Goal: Transaction & Acquisition: Purchase product/service

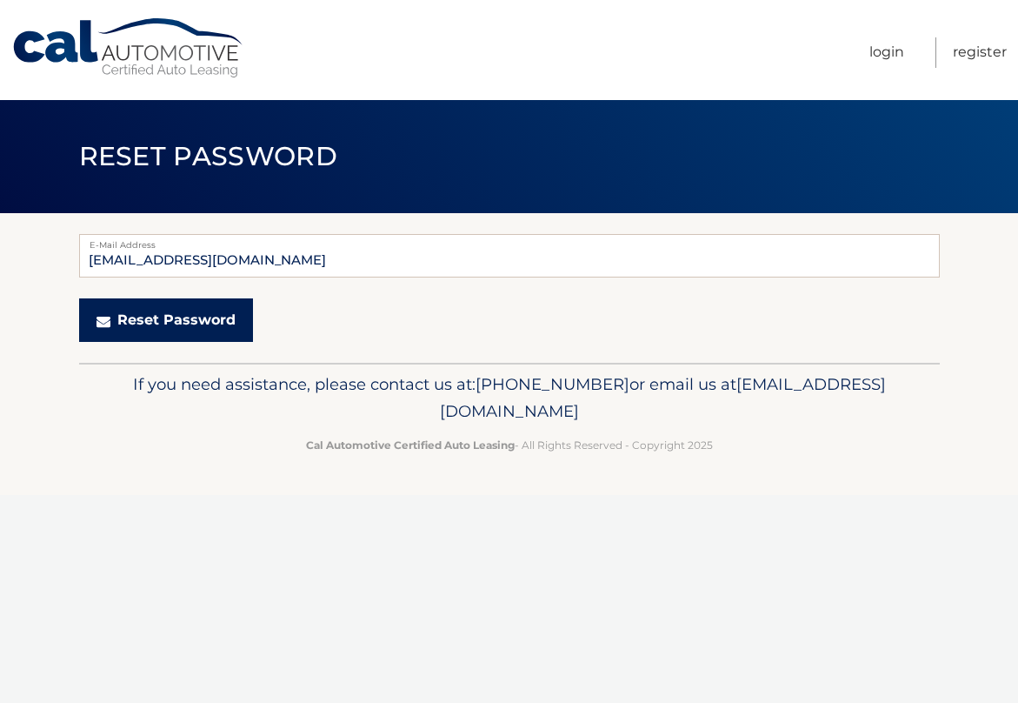
type input "joshgraber27@gmail.com"
click at [152, 330] on button "Reset Password" at bounding box center [166, 319] width 174 height 43
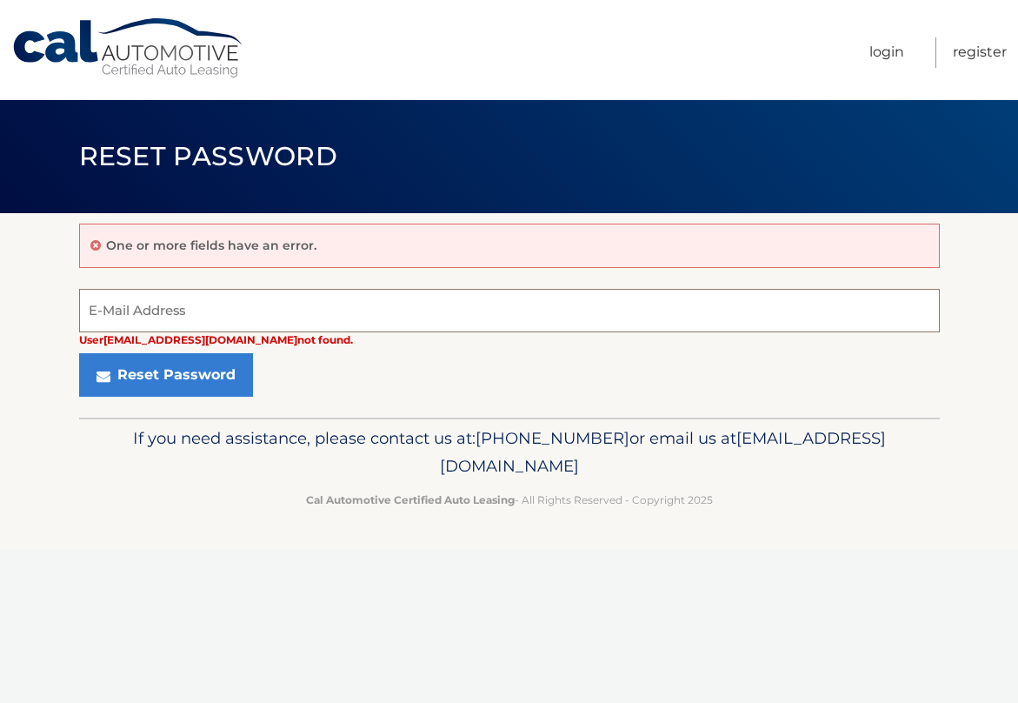
click at [200, 309] on input "E-Mail Address" at bounding box center [509, 310] width 861 height 43
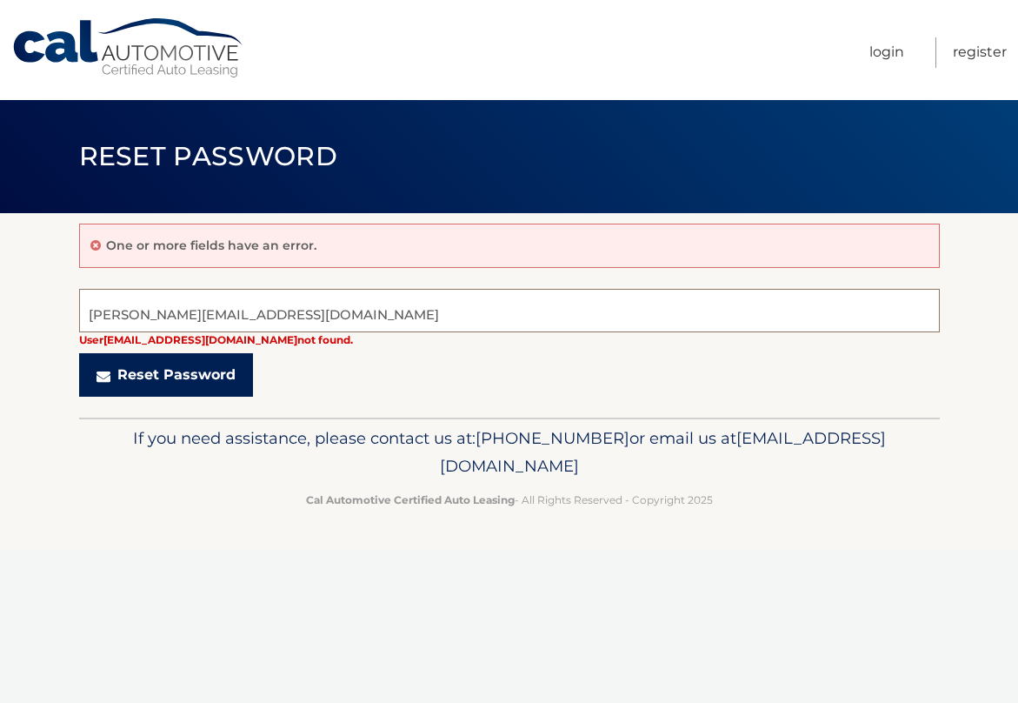
type input "[PERSON_NAME][EMAIL_ADDRESS][DOMAIN_NAME]"
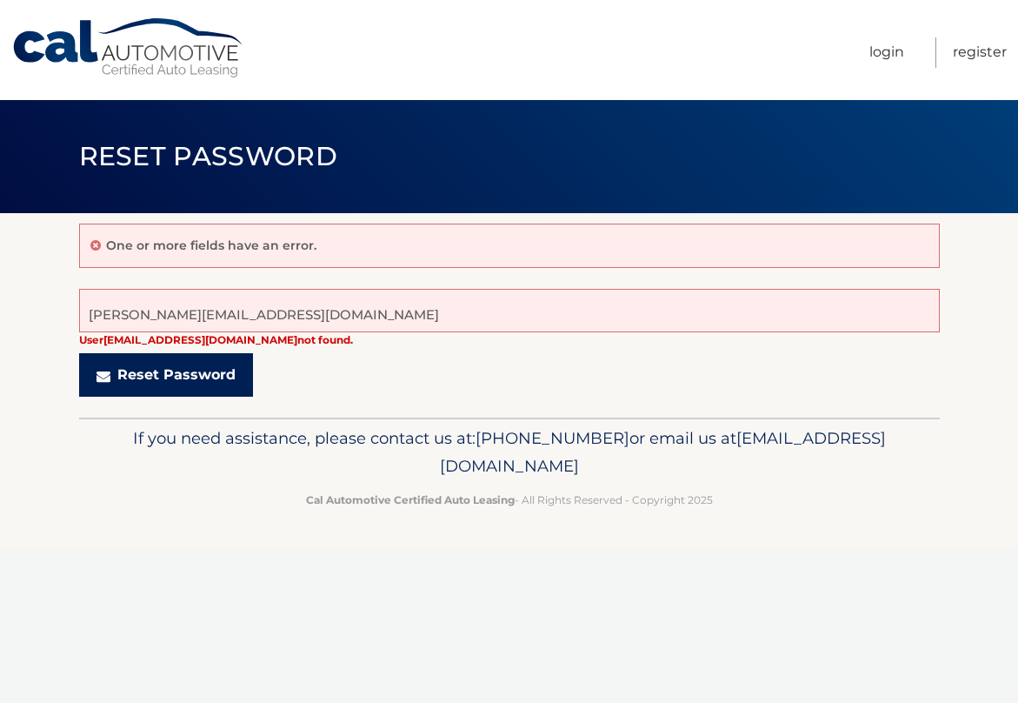
click at [110, 371] on icon "submit" at bounding box center [104, 376] width 14 height 14
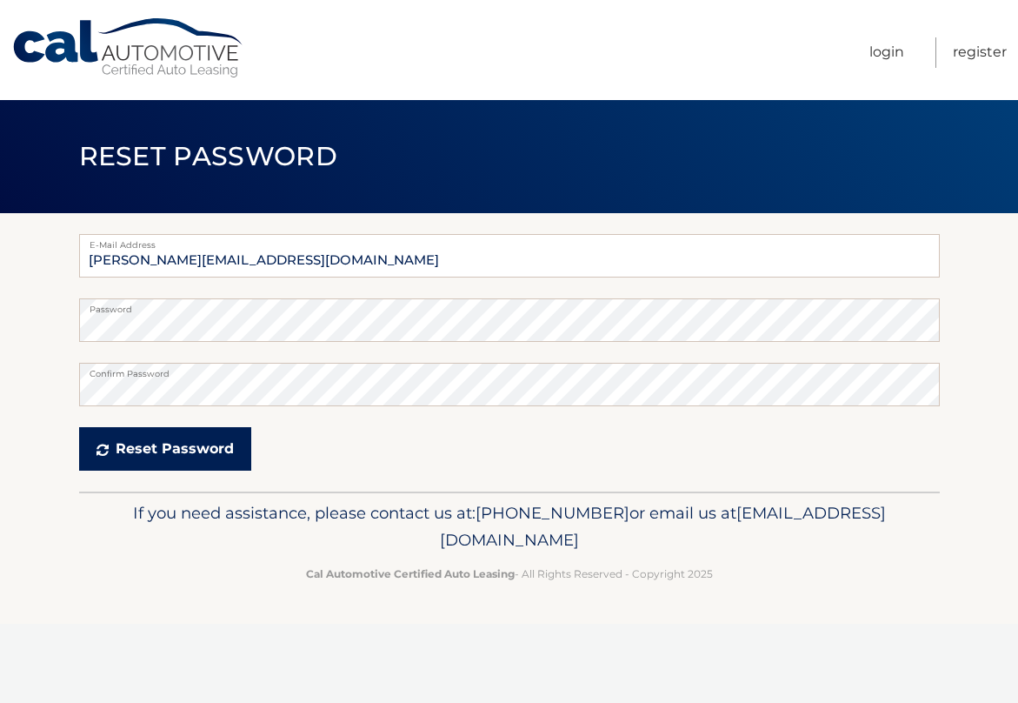
click at [153, 453] on button "Reset Password" at bounding box center [165, 448] width 172 height 43
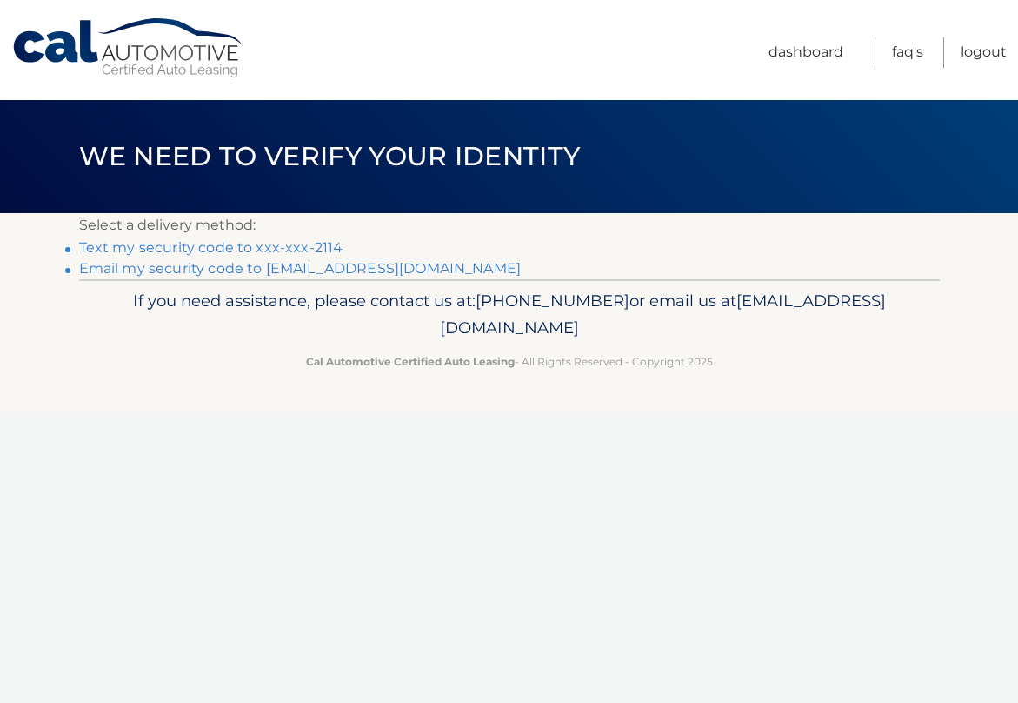
click at [297, 245] on link "Text my security code to xxx-xxx-2114" at bounding box center [211, 247] width 264 height 17
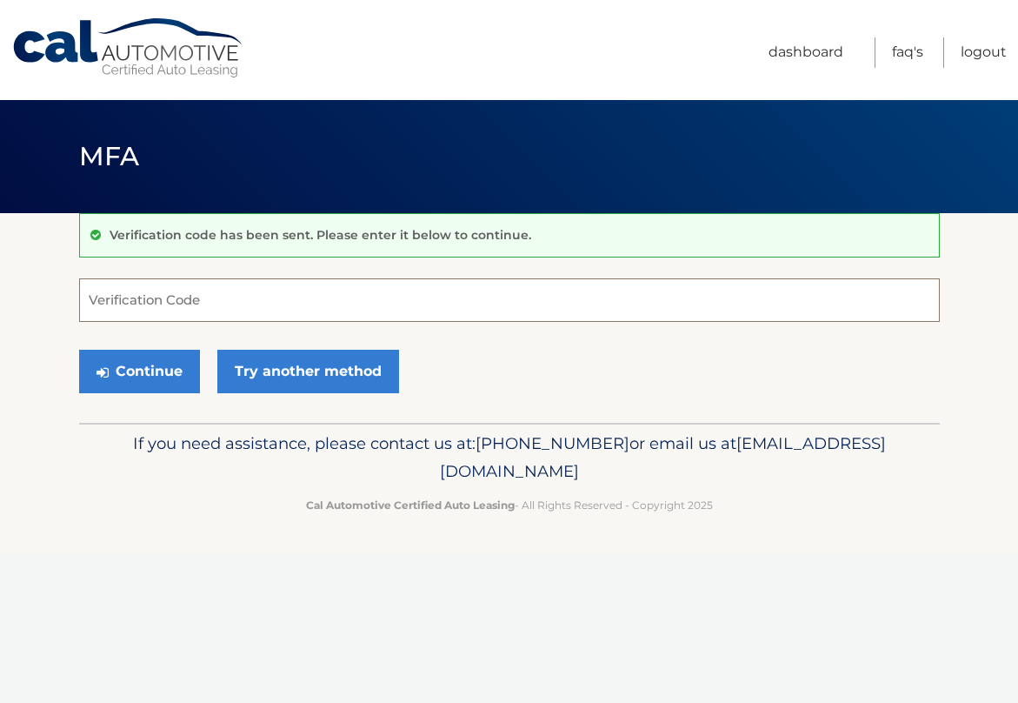
click at [285, 307] on input "Verification Code" at bounding box center [509, 299] width 861 height 43
type input "044201"
click at [153, 379] on button "Continue" at bounding box center [139, 371] width 121 height 43
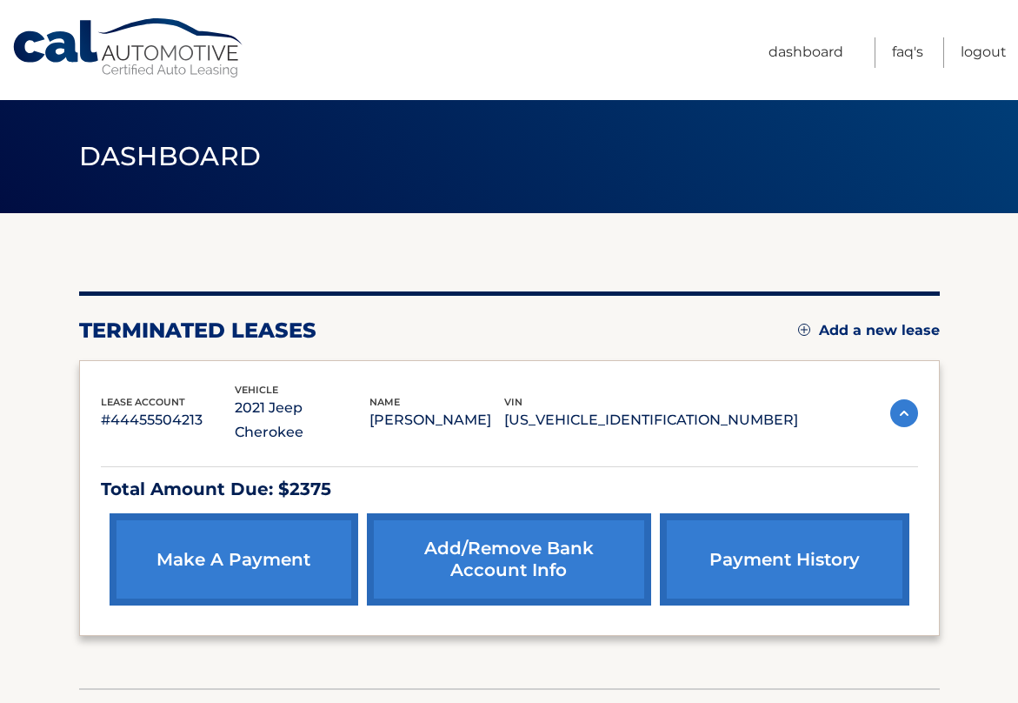
click at [290, 537] on link "make a payment" at bounding box center [234, 559] width 249 height 92
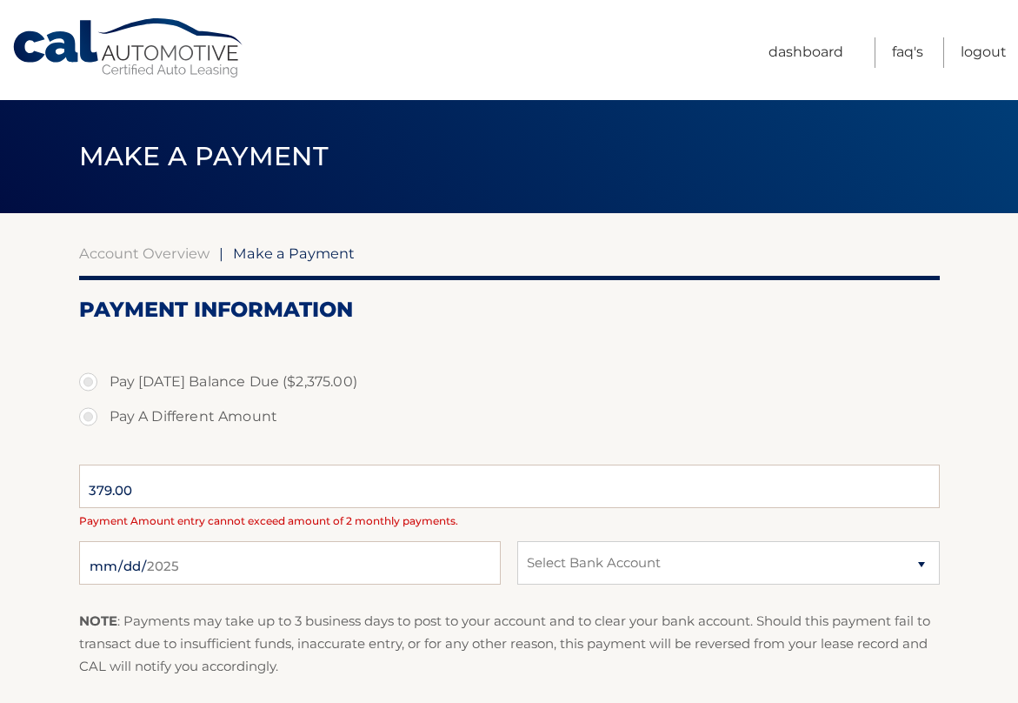
select select "NmQxYWRiNmEtMTY2MC00ZTEzLWI4ZTgtMWY2YWNhZDJiNDBi"
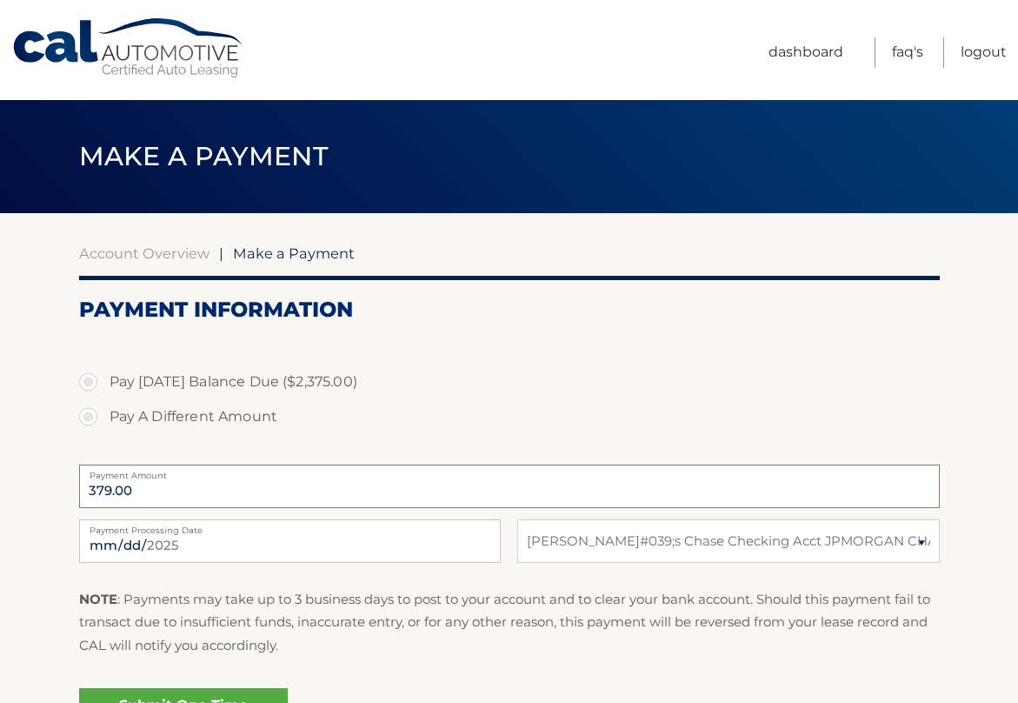
drag, startPoint x: 208, startPoint y: 497, endPoint x: 57, endPoint y: 487, distance: 150.8
click at [57, 487] on section "Account Overview | Make a Payment Payment Information Pay Today's Balance Due (…" at bounding box center [509, 491] width 1018 height 556
click at [147, 412] on label "Pay A Different Amount" at bounding box center [509, 416] width 861 height 35
click at [103, 412] on input "Pay A Different Amount" at bounding box center [94, 413] width 17 height 28
radio input "true"
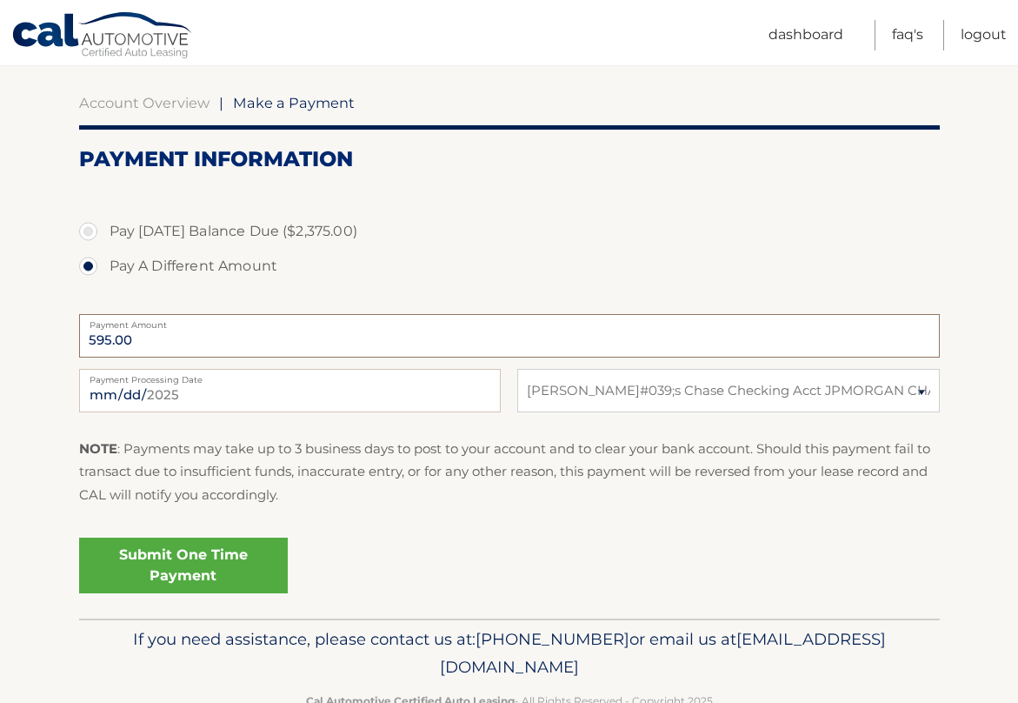
scroll to position [163, 0]
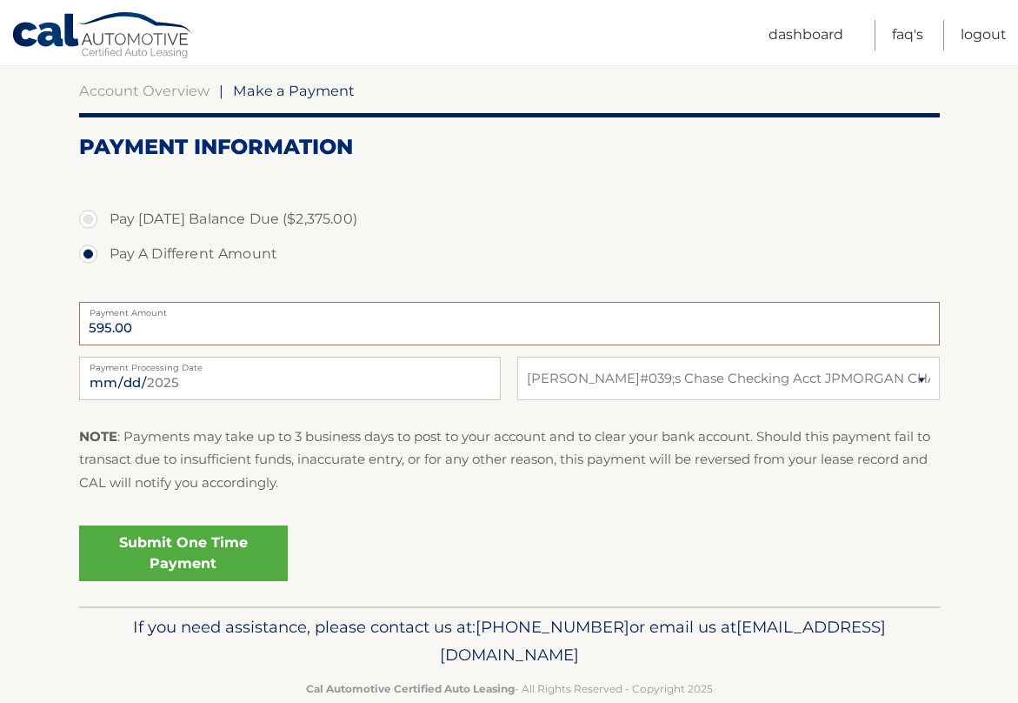
type input "595.00"
click at [234, 554] on link "Submit One Time Payment" at bounding box center [183, 553] width 209 height 56
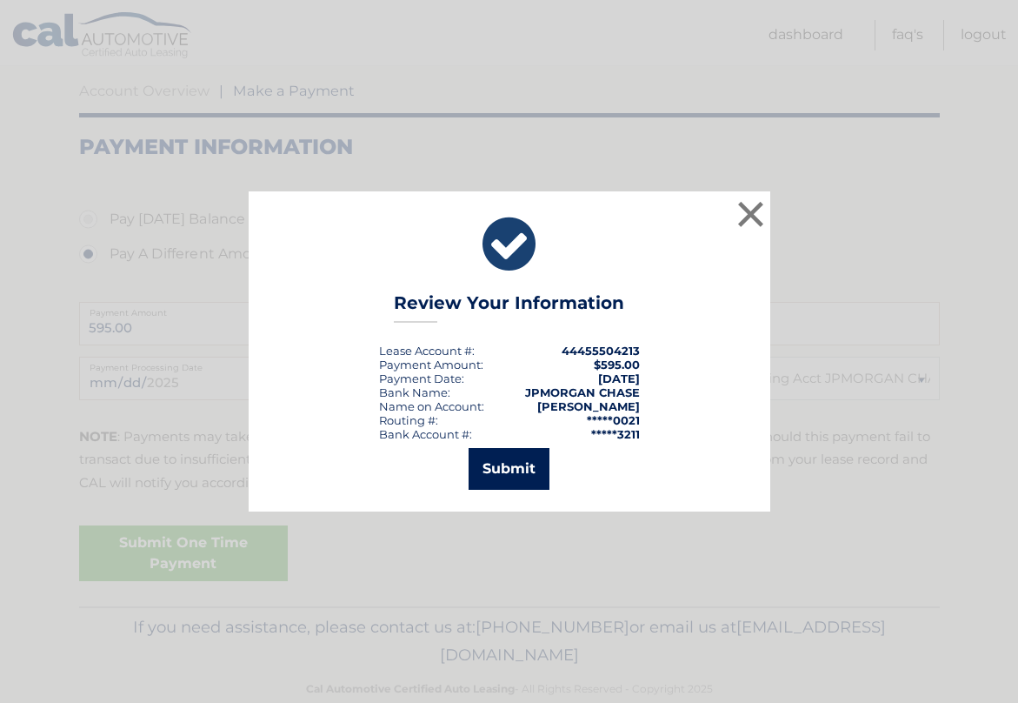
click at [514, 463] on button "Submit" at bounding box center [509, 469] width 81 height 42
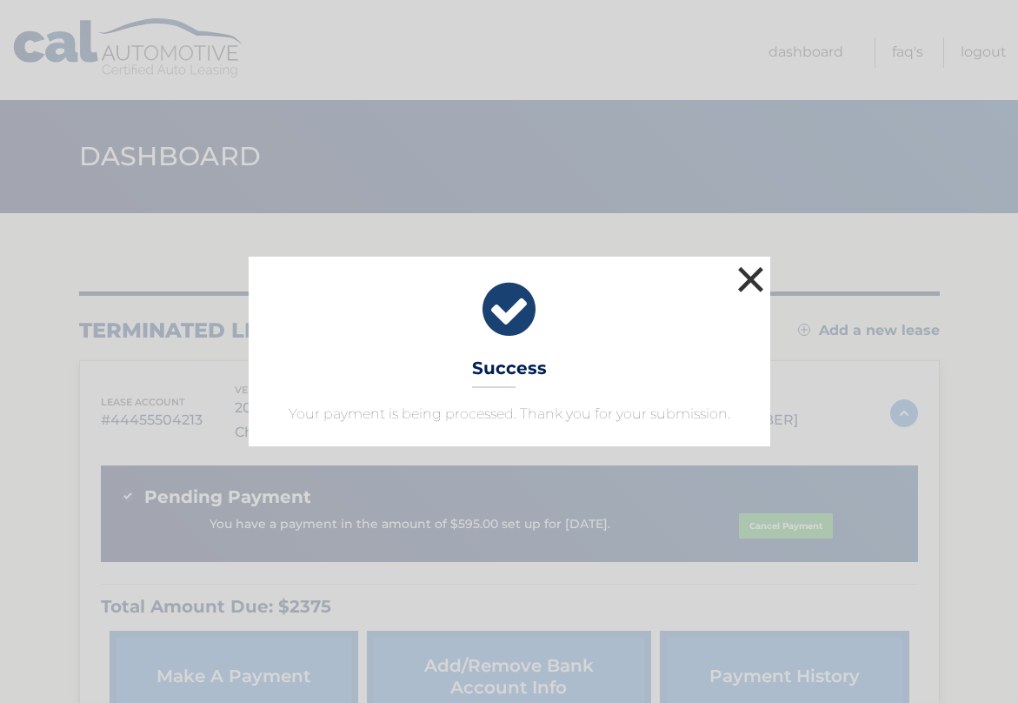
click at [753, 283] on button "×" at bounding box center [751, 279] width 35 height 35
